Goal: Navigation & Orientation: Find specific page/section

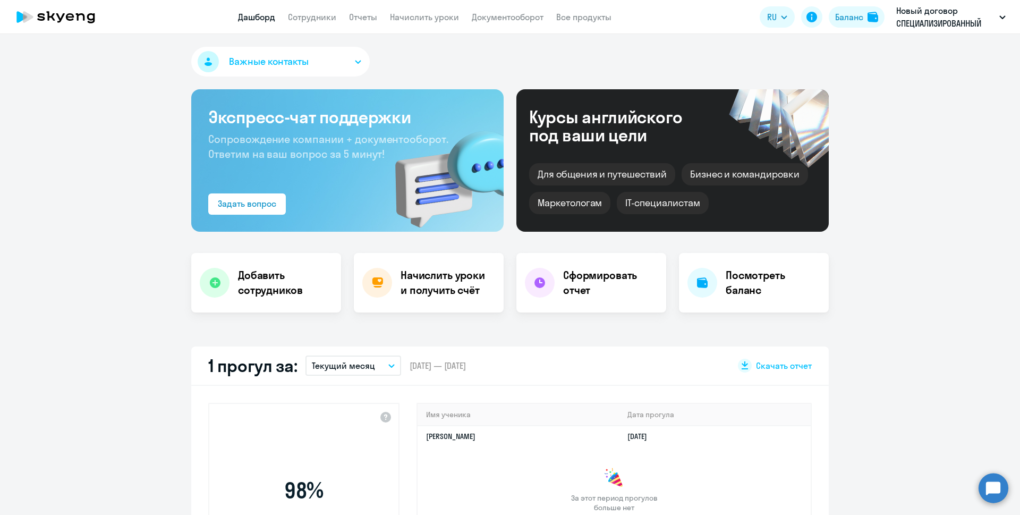
select select "30"
click at [312, 14] on link "Сотрудники" at bounding box center [312, 17] width 48 height 11
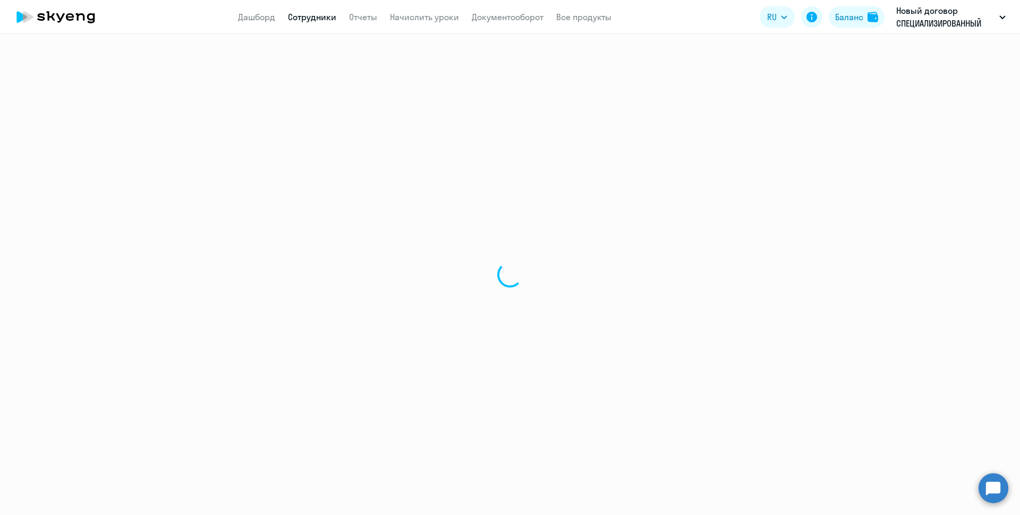
select select "30"
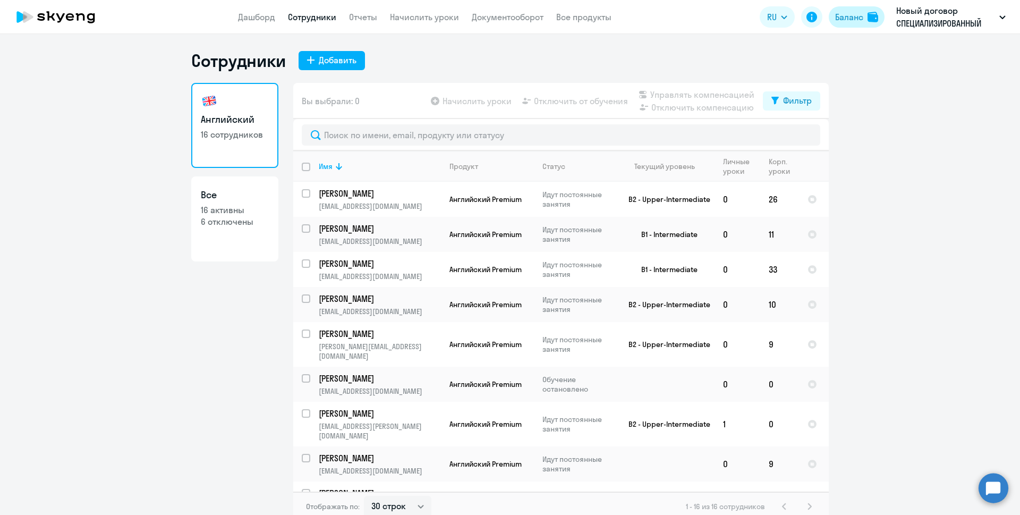
click at [847, 18] on div "Баланс" at bounding box center [849, 17] width 28 height 13
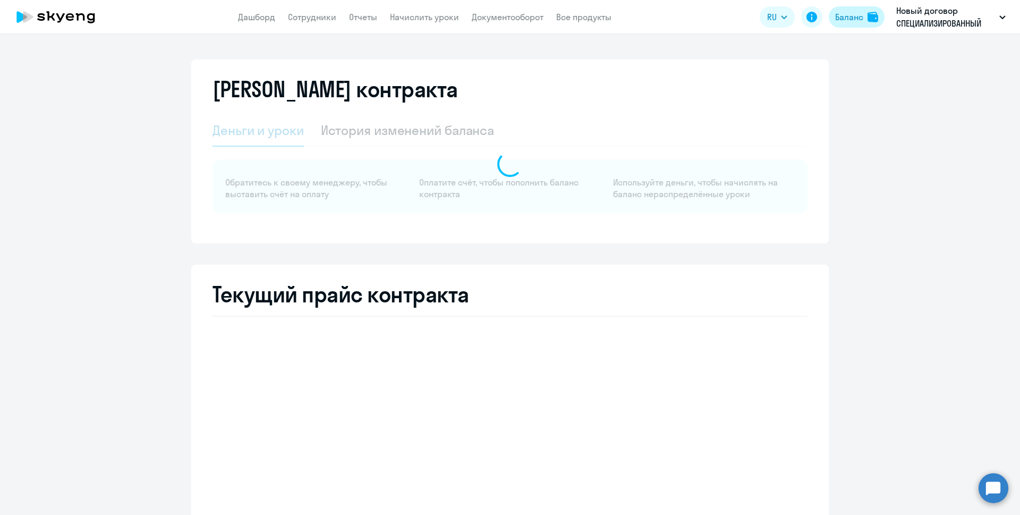
select select "english_adult_not_native_speaker"
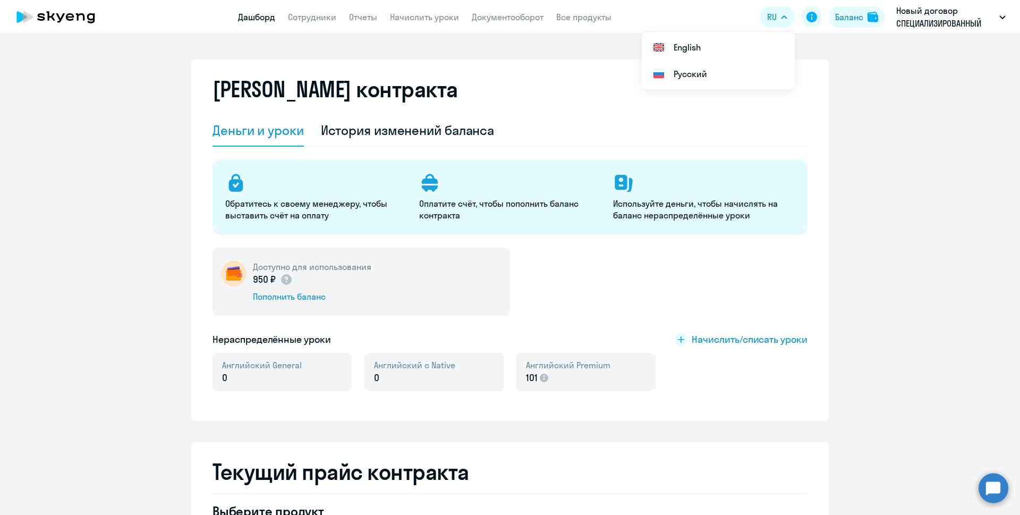
click at [265, 15] on link "Дашборд" at bounding box center [256, 17] width 37 height 11
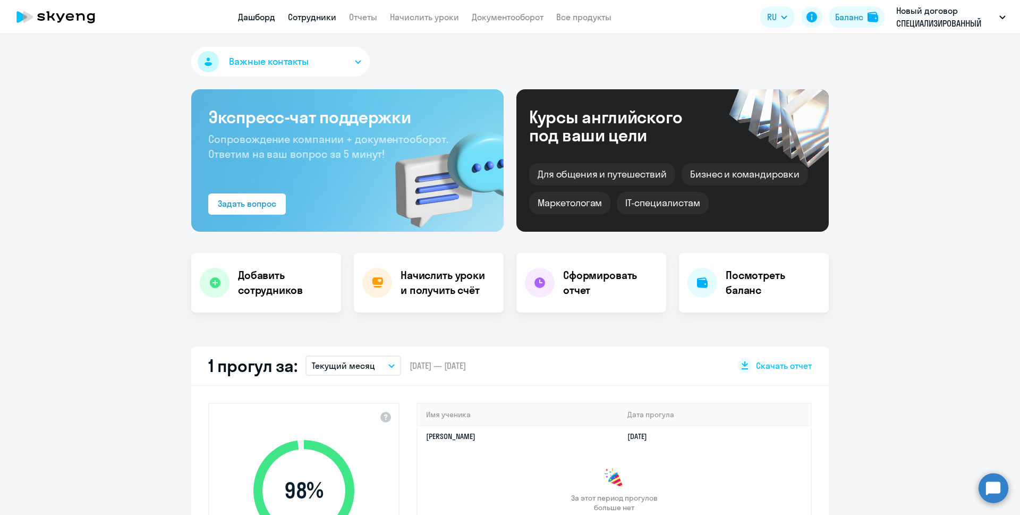
click at [302, 18] on link "Сотрудники" at bounding box center [312, 17] width 48 height 11
select select "30"
